Goal: Obtain resource: Obtain resource

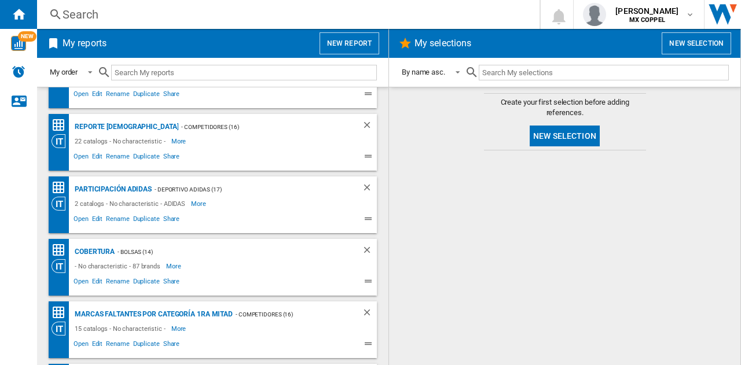
scroll to position [97, 0]
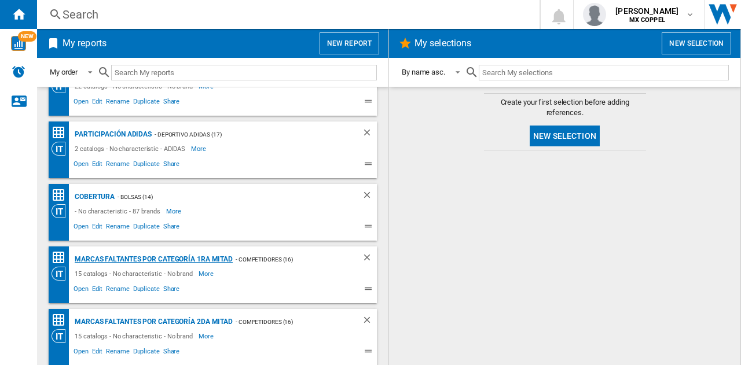
click at [111, 262] on div "Marcas faltantes por categoría 1ra Mitad" at bounding box center [152, 259] width 161 height 14
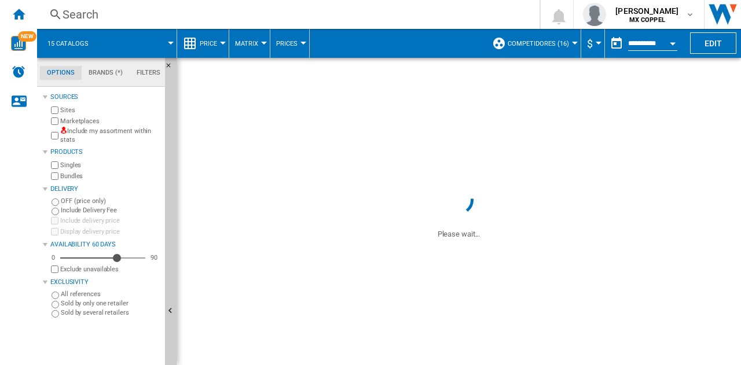
click at [676, 42] on button "Open calendar" at bounding box center [672, 41] width 21 height 21
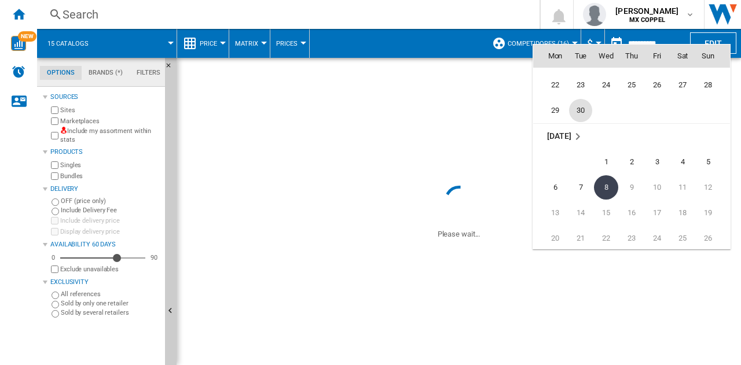
scroll to position [5391, 0]
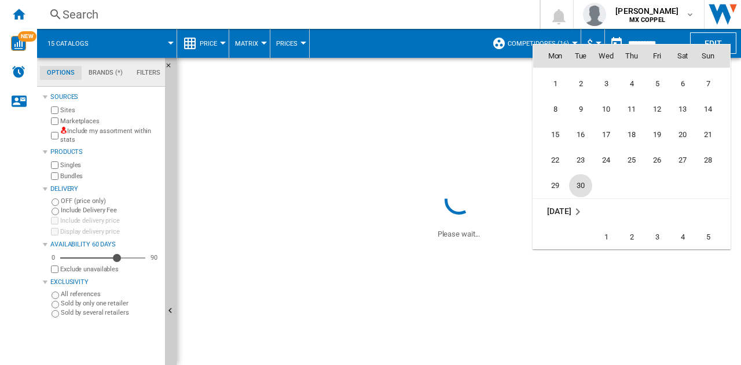
click at [577, 186] on span "30" at bounding box center [580, 185] width 23 height 23
type input "**********"
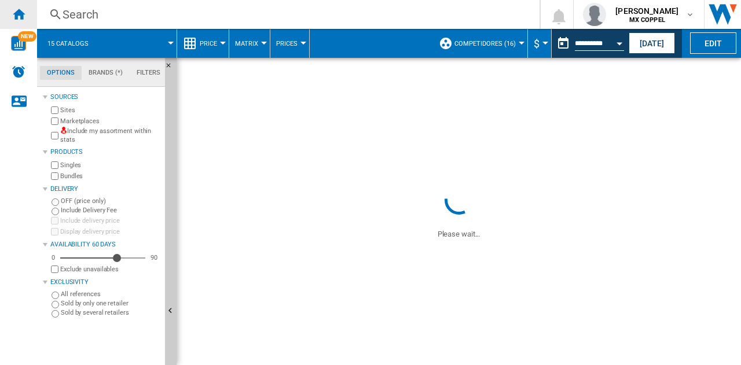
click at [16, 13] on ng-md-icon "Home" at bounding box center [19, 14] width 14 height 14
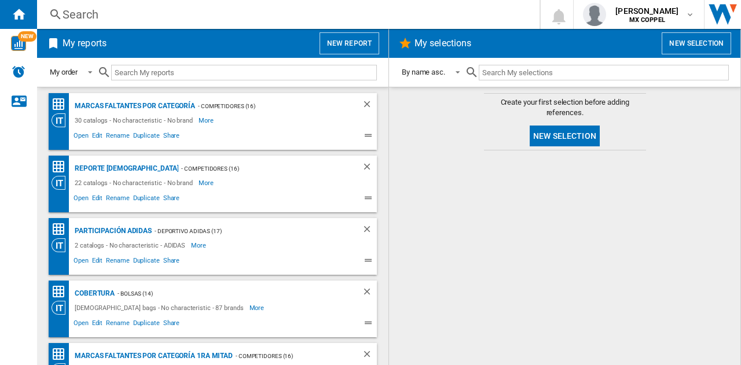
scroll to position [97, 0]
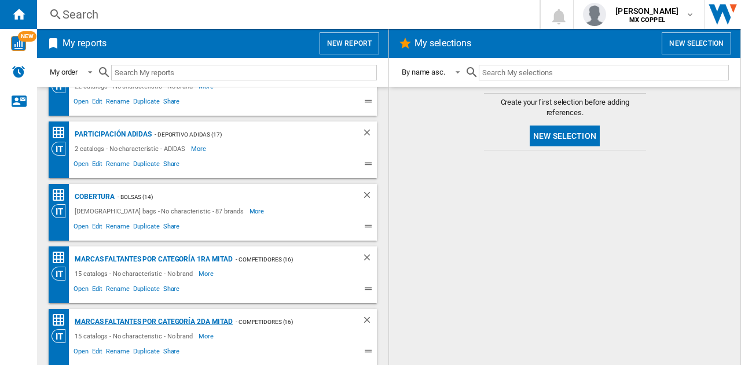
click at [206, 318] on div "Marcas faltantes por categoría 2da mitad" at bounding box center [152, 322] width 161 height 14
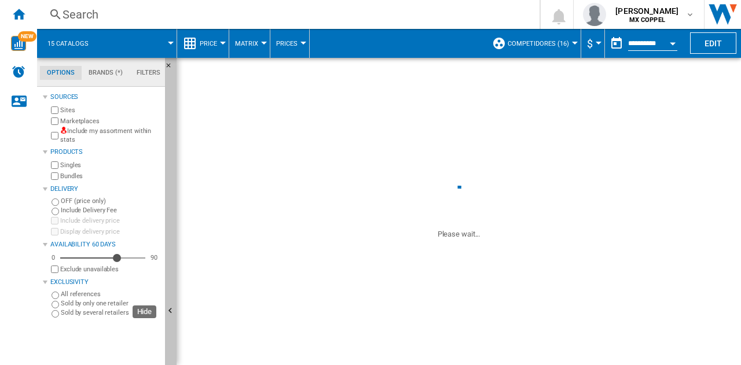
click at [174, 314] on ng-md-icon "Hide" at bounding box center [172, 313] width 14 height 14
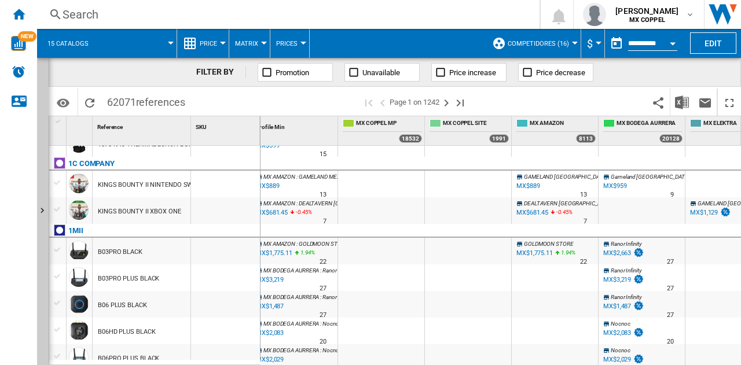
click at [541, 251] on div "MX$1,775.11" at bounding box center [534, 253] width 36 height 8
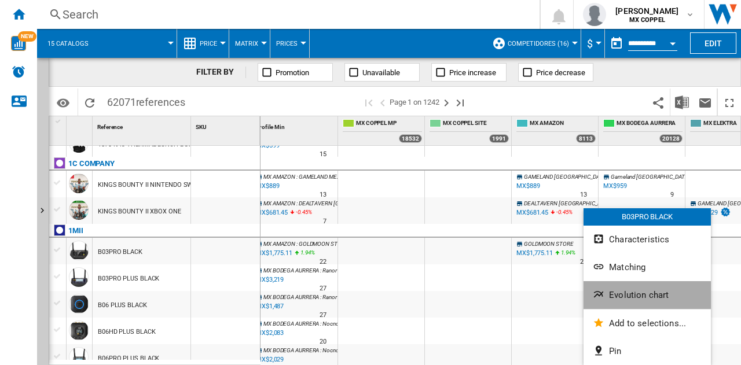
click at [644, 299] on span "Evolution chart" at bounding box center [639, 295] width 60 height 10
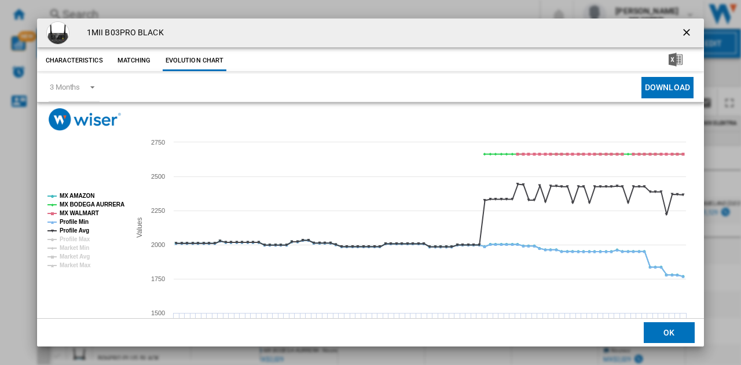
click at [684, 35] on ng-md-icon "getI18NText('BUTTONS.CLOSE_DIALOG')" at bounding box center [688, 34] width 14 height 14
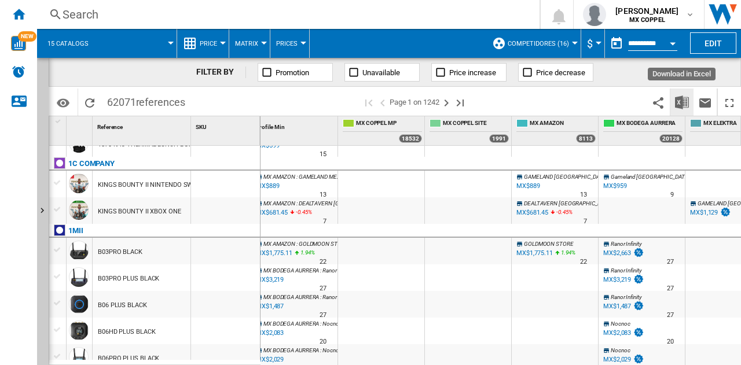
click at [679, 101] on img "Download in Excel" at bounding box center [682, 102] width 14 height 14
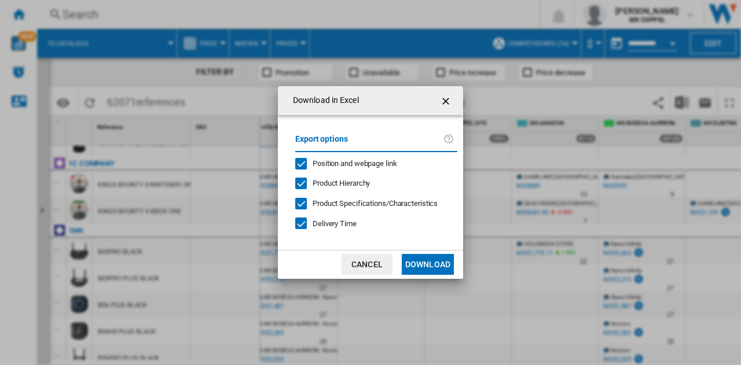
click at [344, 164] on span "Position and webpage link" at bounding box center [355, 163] width 85 height 9
click at [341, 203] on span "Product Specifications/Characteristics" at bounding box center [375, 203] width 125 height 9
click at [326, 223] on span "Delivery Time" at bounding box center [335, 223] width 44 height 9
click at [376, 260] on button "Cancel" at bounding box center [366, 264] width 51 height 21
